Goal: Find specific page/section: Find specific page/section

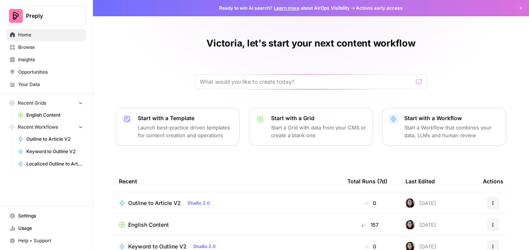
click at [162, 224] on span "English Content" at bounding box center [148, 225] width 41 height 8
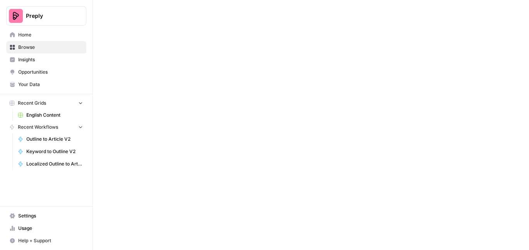
click at [162, 224] on div at bounding box center [311, 125] width 436 height 250
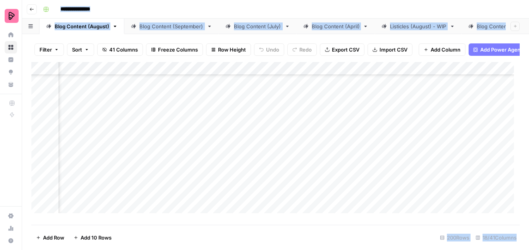
scroll to position [3600, 142]
click at [152, 22] on div "Blog Content (September)" at bounding box center [171, 26] width 64 height 8
click at [70, 24] on div "Blog Content (August)" at bounding box center [82, 26] width 55 height 8
